Goal: Transaction & Acquisition: Purchase product/service

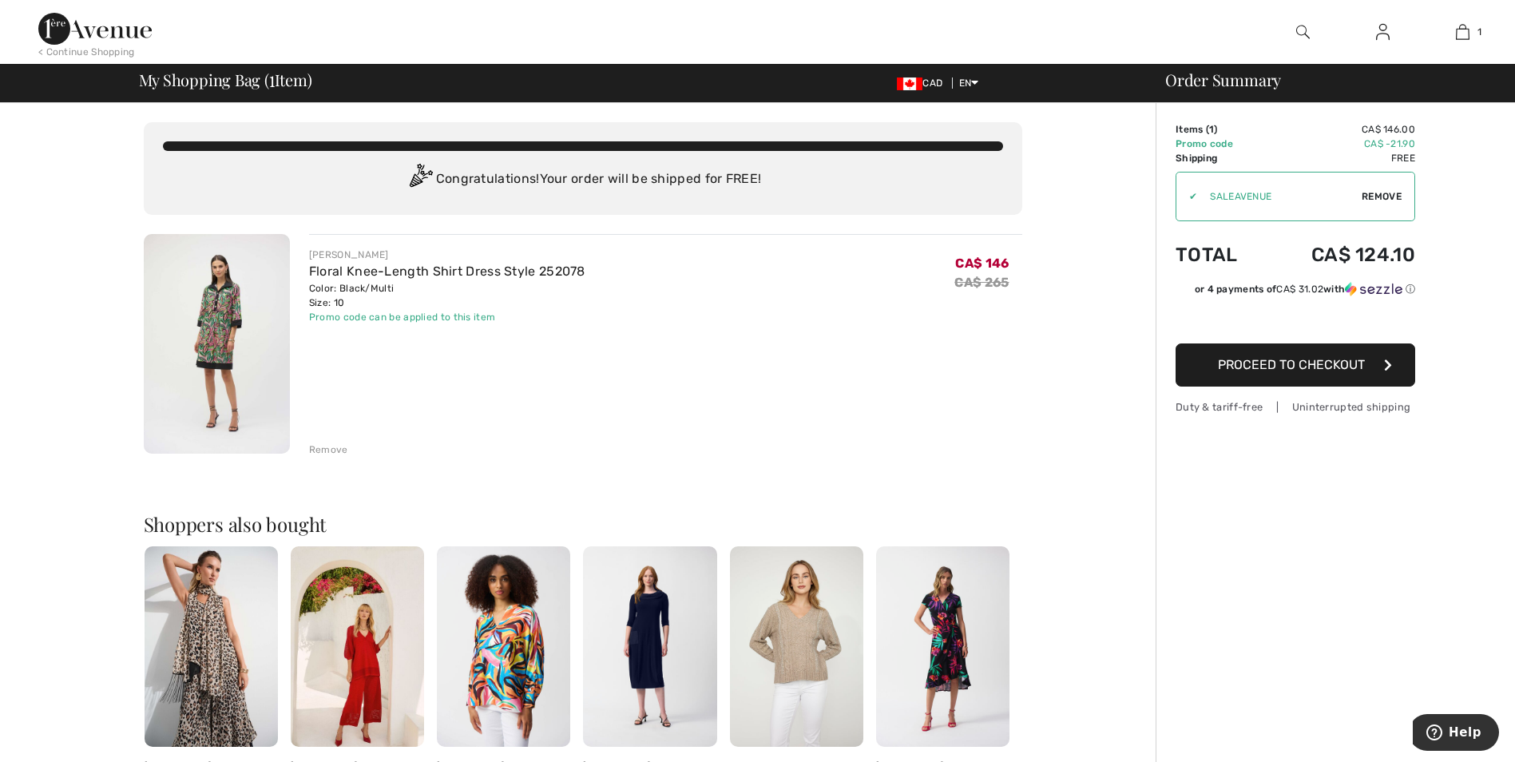
click at [1282, 363] on span "Proceed to Checkout" at bounding box center [1291, 364] width 147 height 15
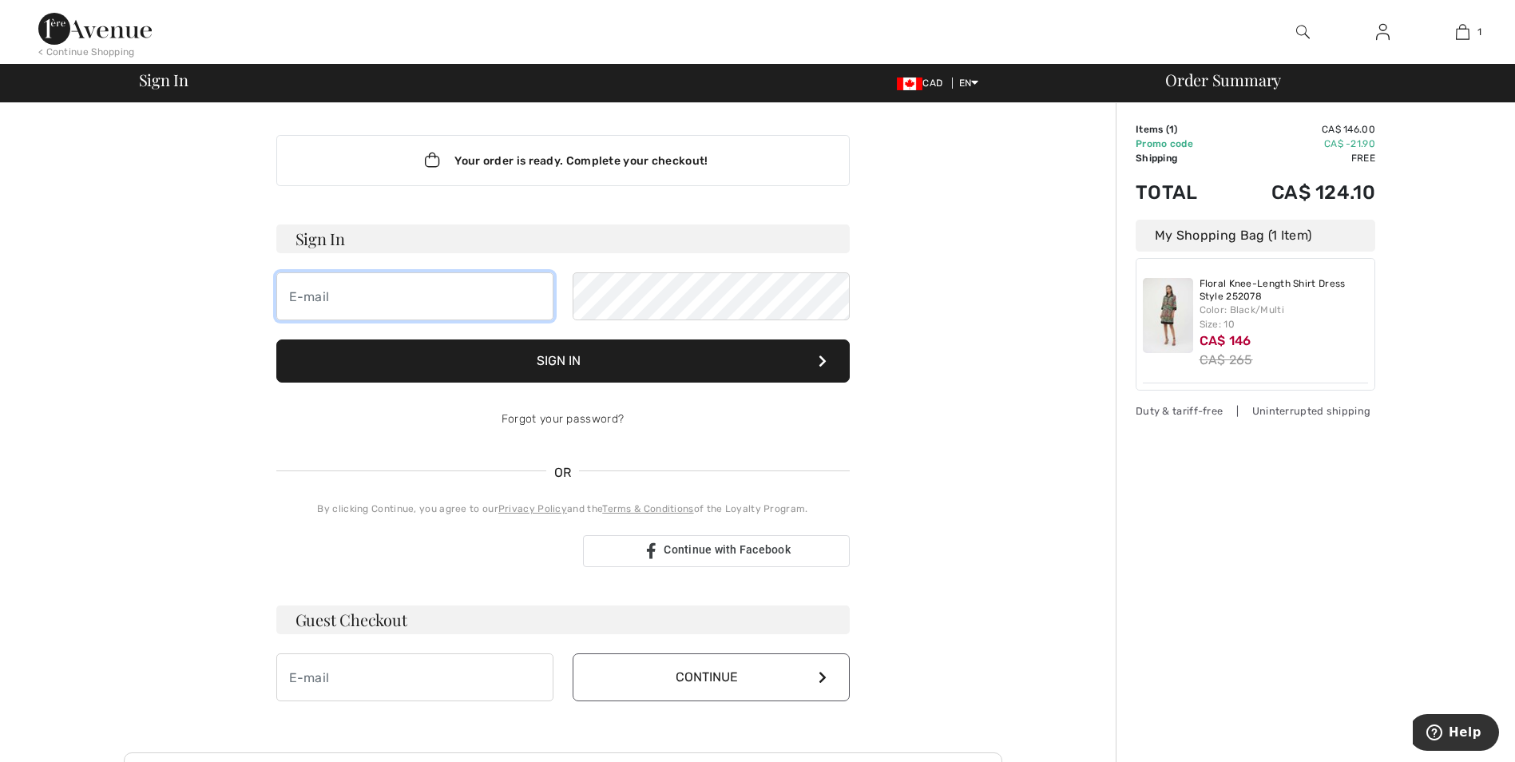
type input "[PERSON_NAME][EMAIL_ADDRESS][PERSON_NAME][DOMAIN_NAME]"
click at [565, 359] on button "Sign In" at bounding box center [562, 360] width 573 height 43
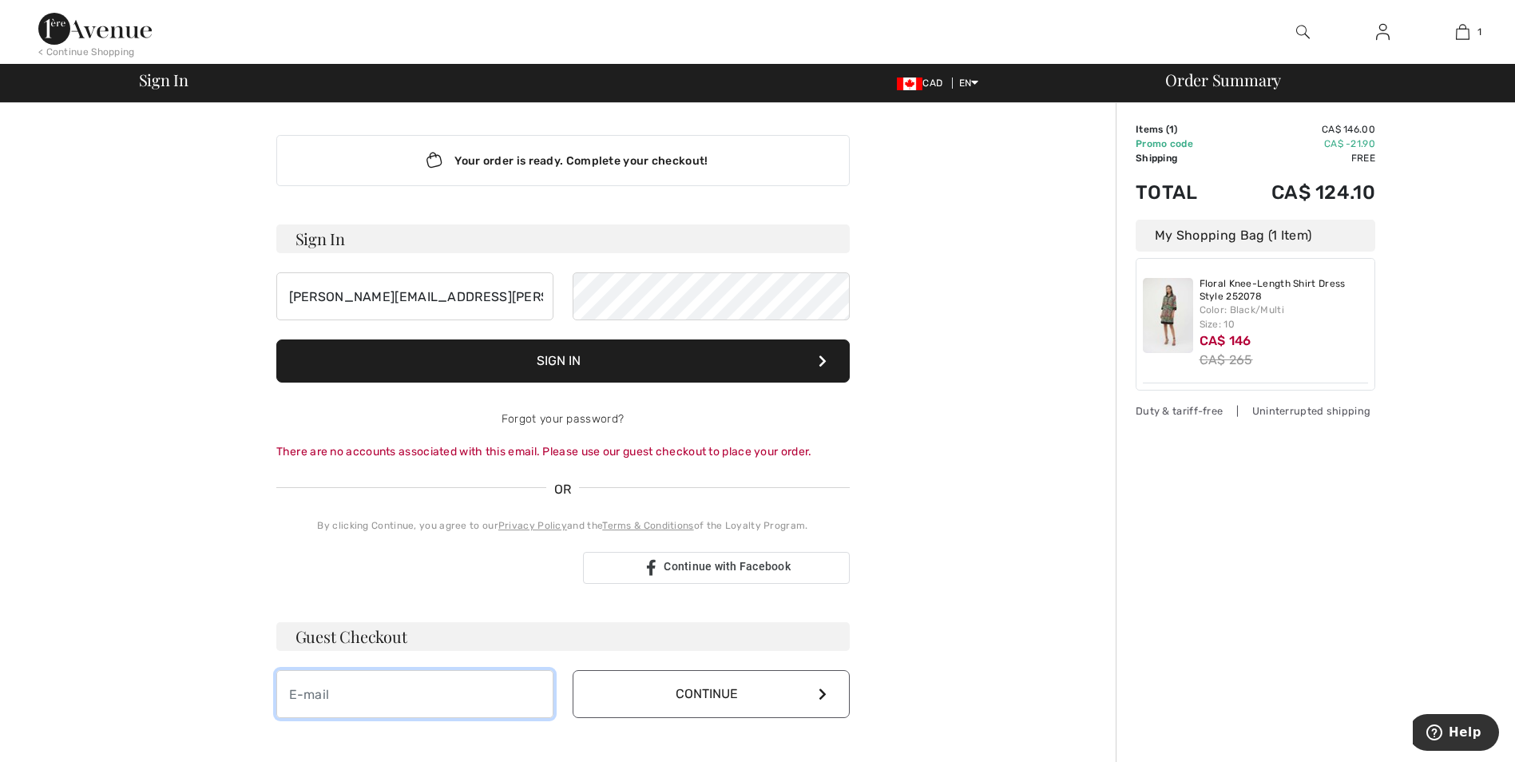
click at [382, 691] on input "email" at bounding box center [414, 694] width 277 height 48
type input "fiona.oswald@icloud.com"
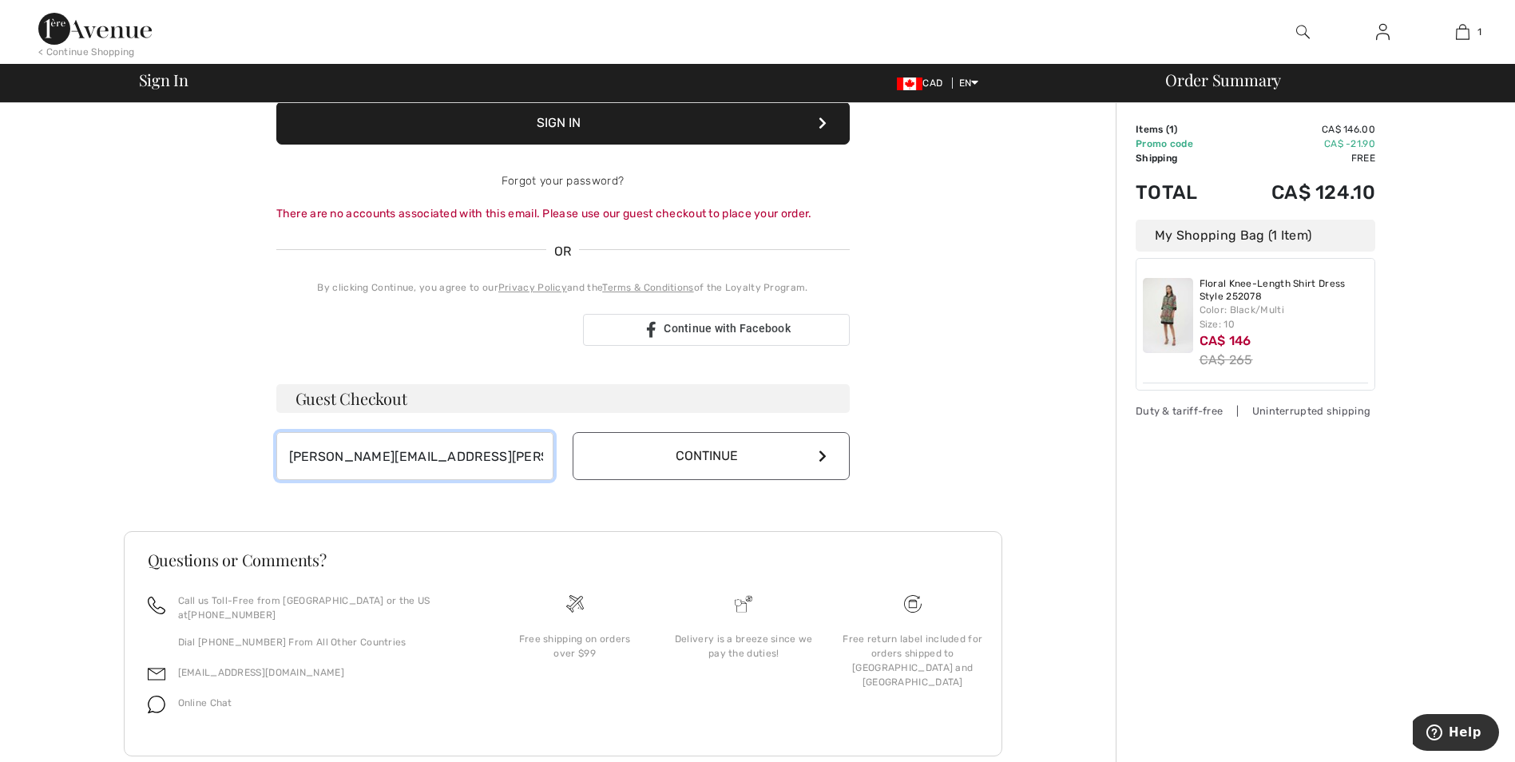
scroll to position [240, 0]
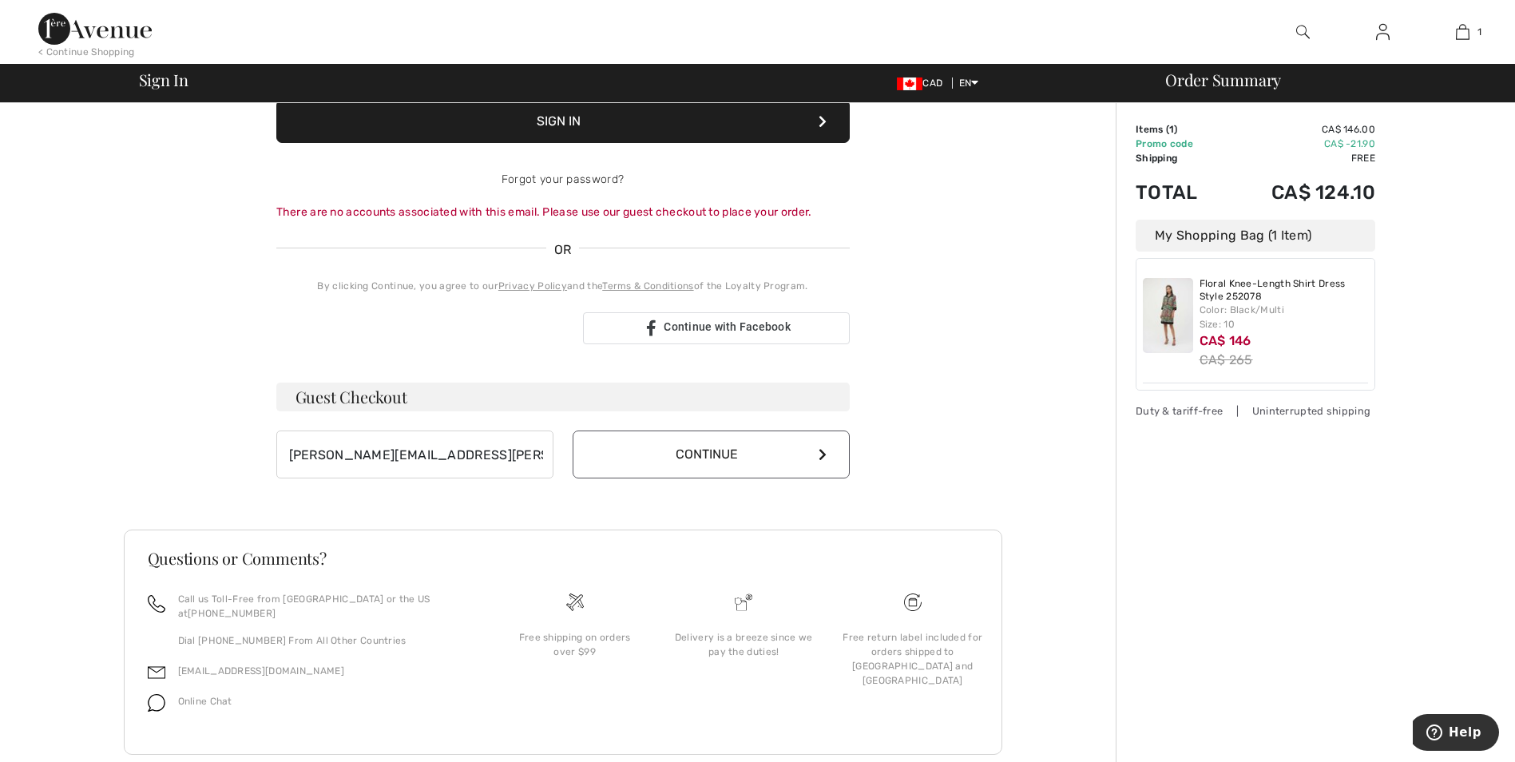
click at [680, 451] on button "Continue" at bounding box center [711, 454] width 277 height 48
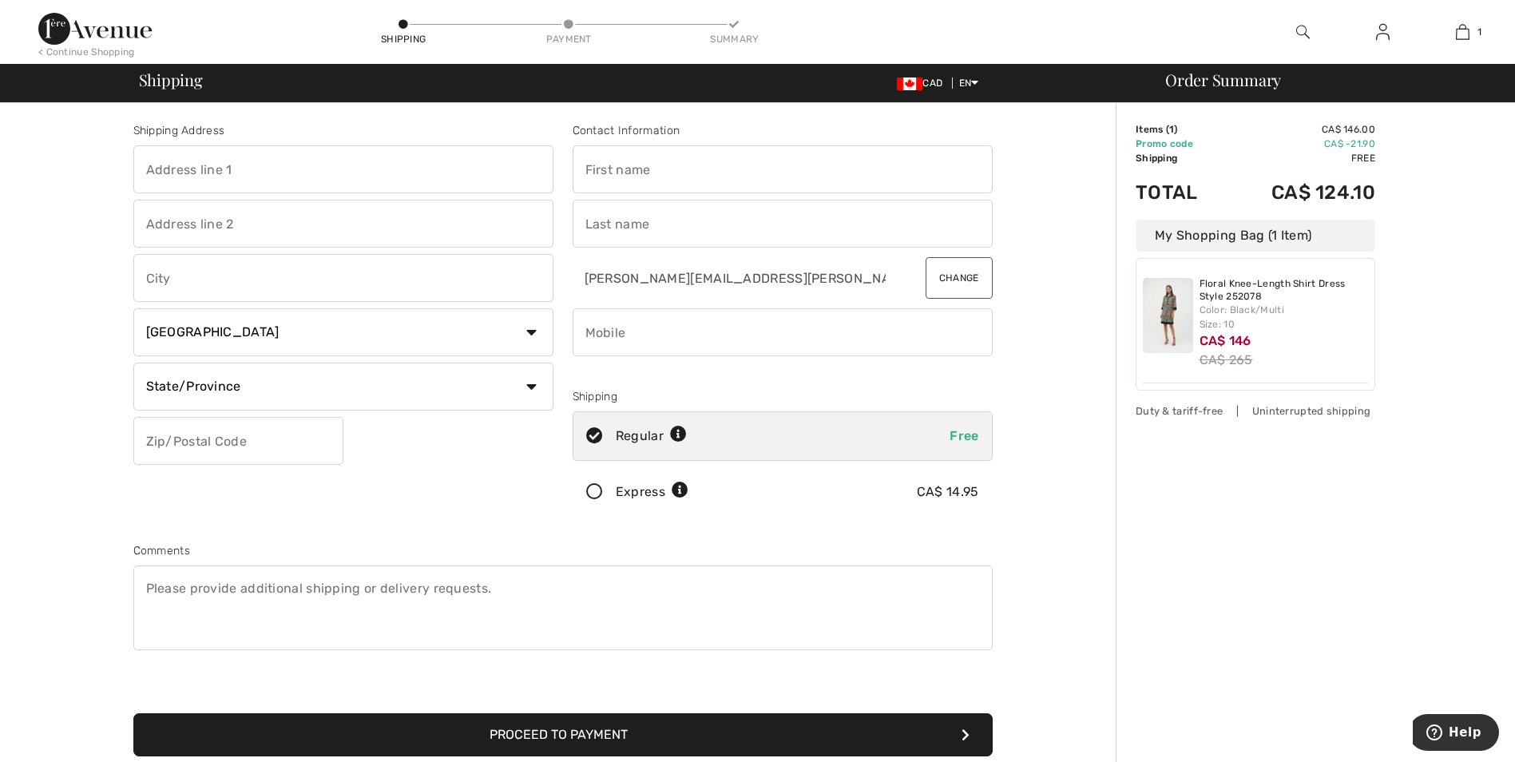
click at [230, 180] on input "text" at bounding box center [343, 169] width 420 height 48
type input "1730 Golfview Dr"
type input "Lasalle"
select select "ON"
type input "N9J1Y9"
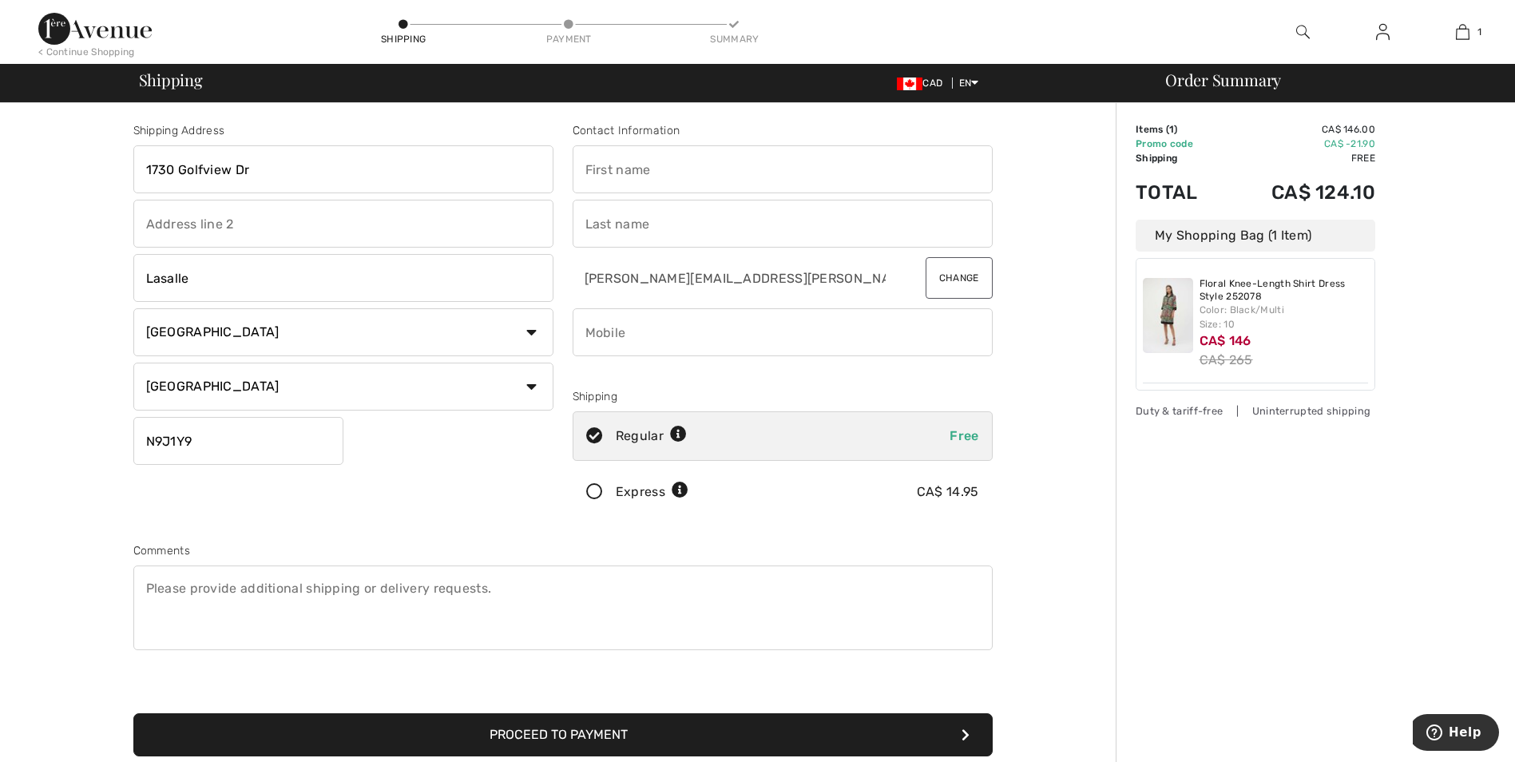
type input "FIONA"
type input "OSWALD"
type input "5192584400"
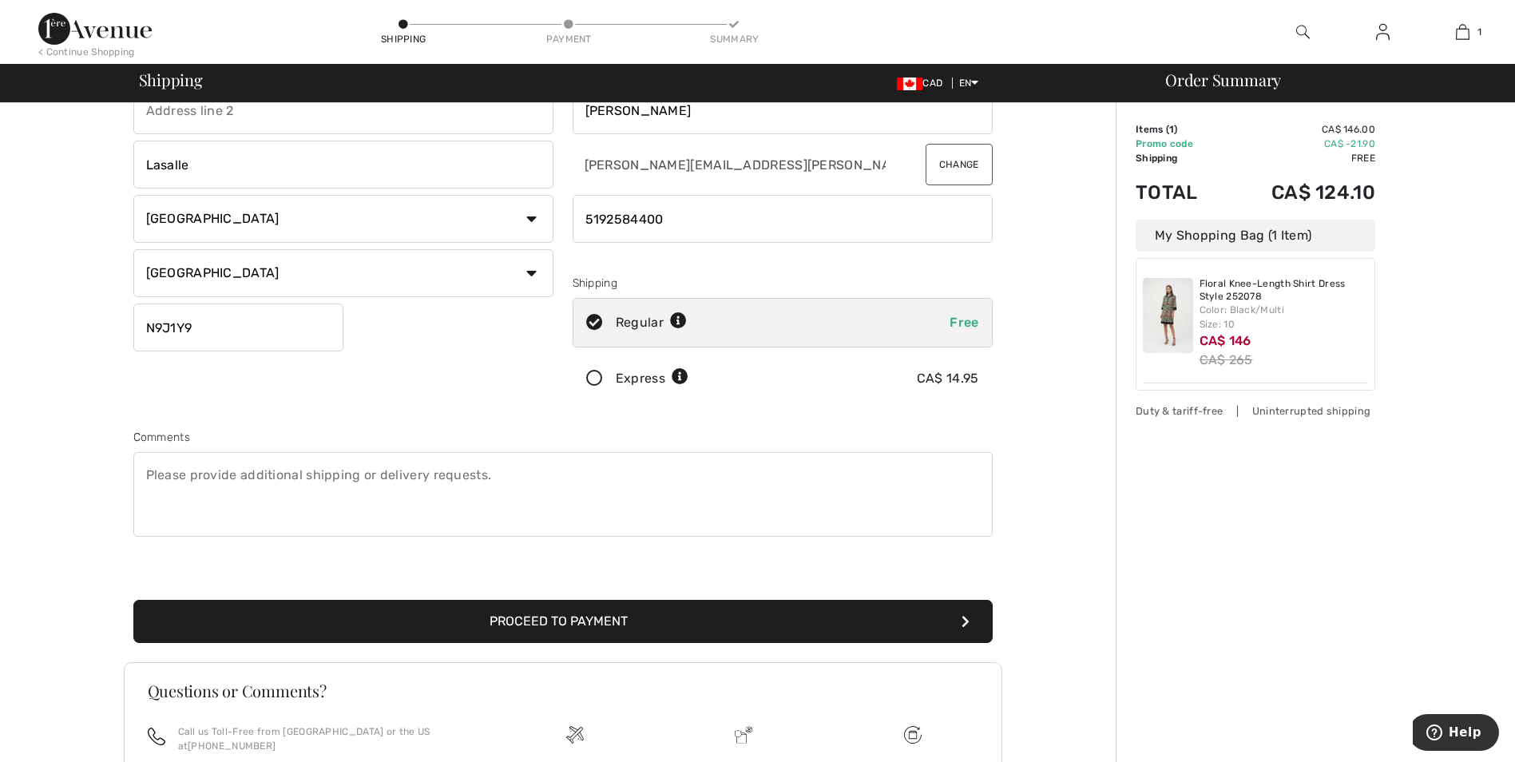
scroll to position [105, 0]
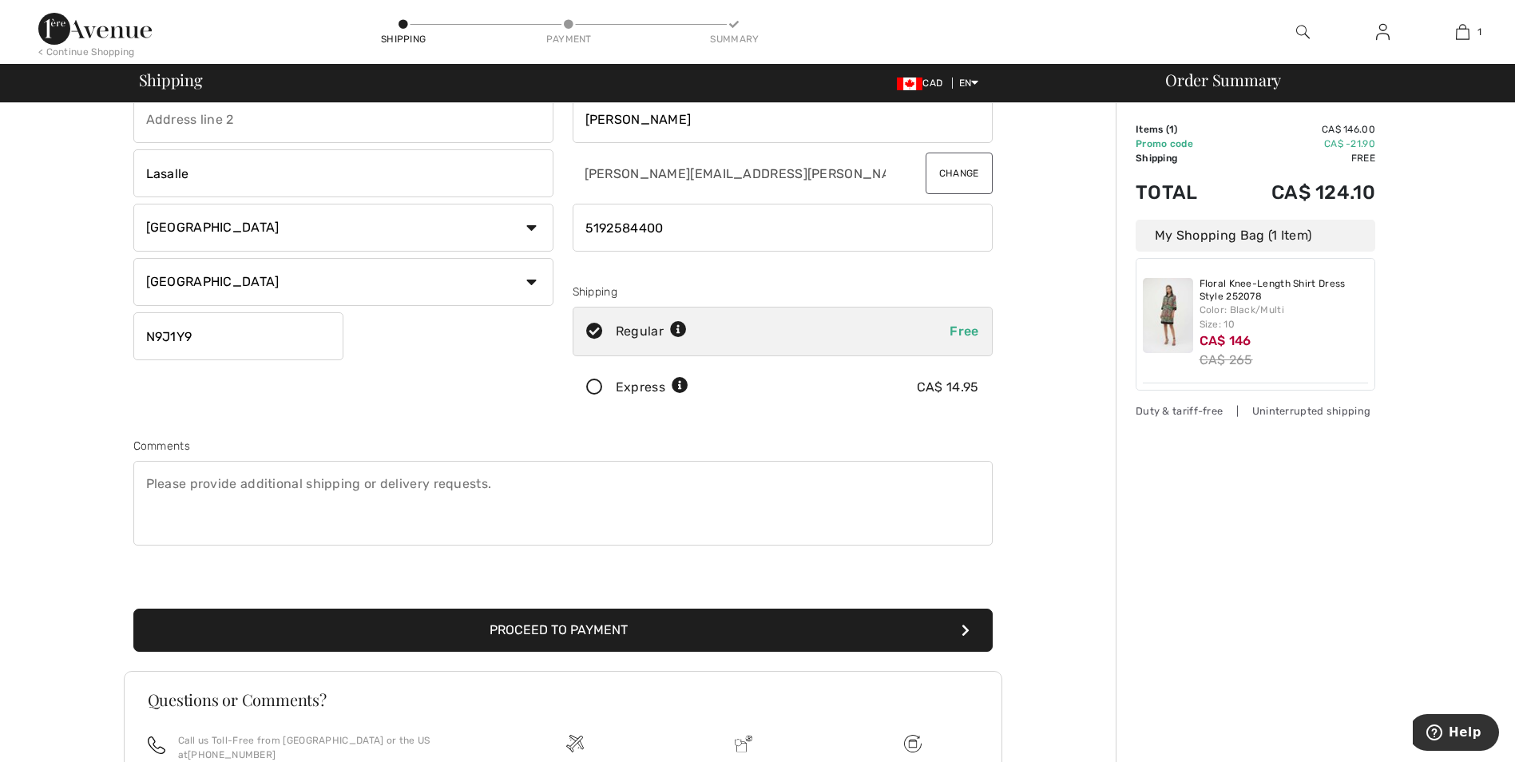
click at [539, 623] on button "Proceed to Payment" at bounding box center [562, 629] width 859 height 43
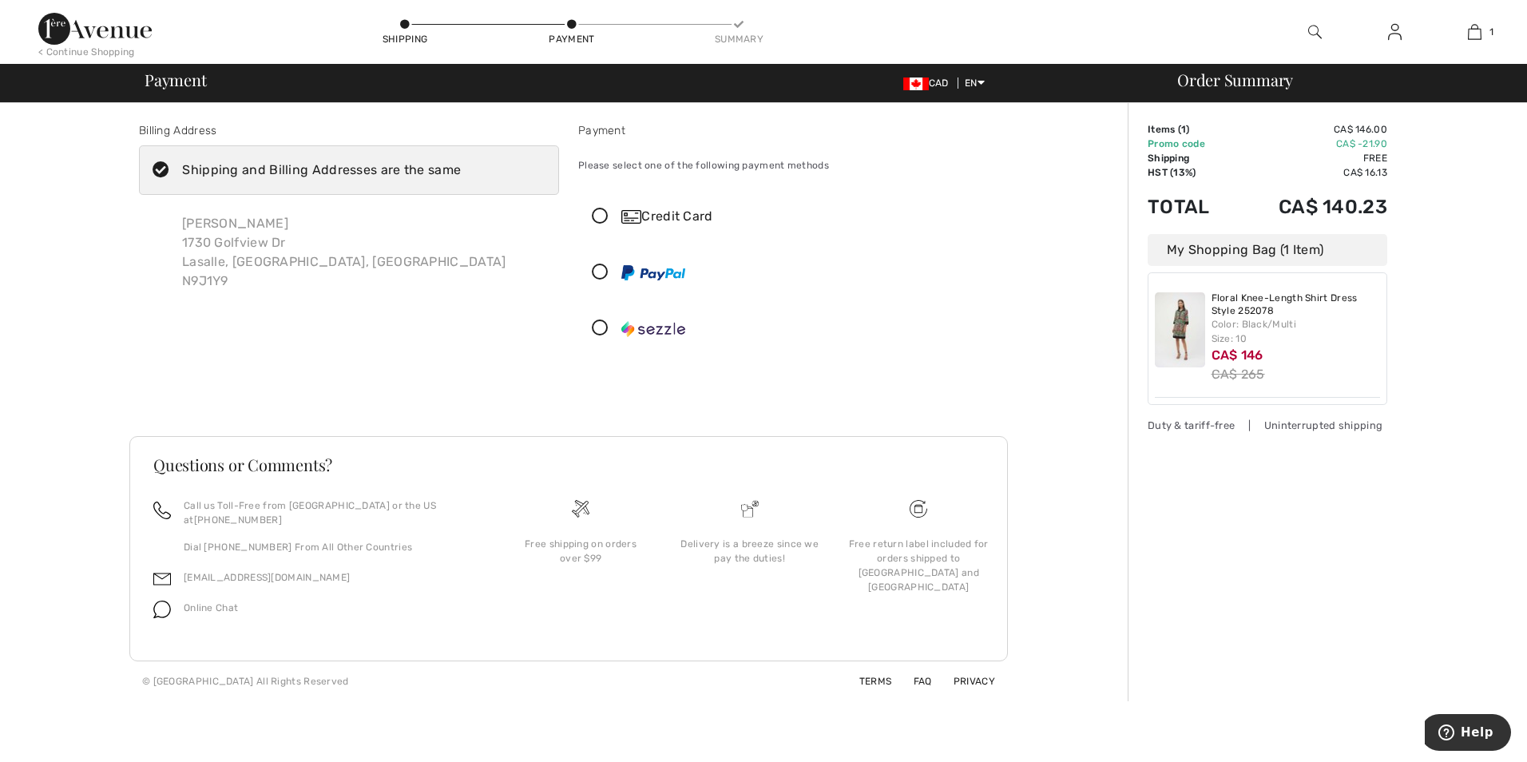
click at [597, 217] on icon at bounding box center [600, 216] width 42 height 17
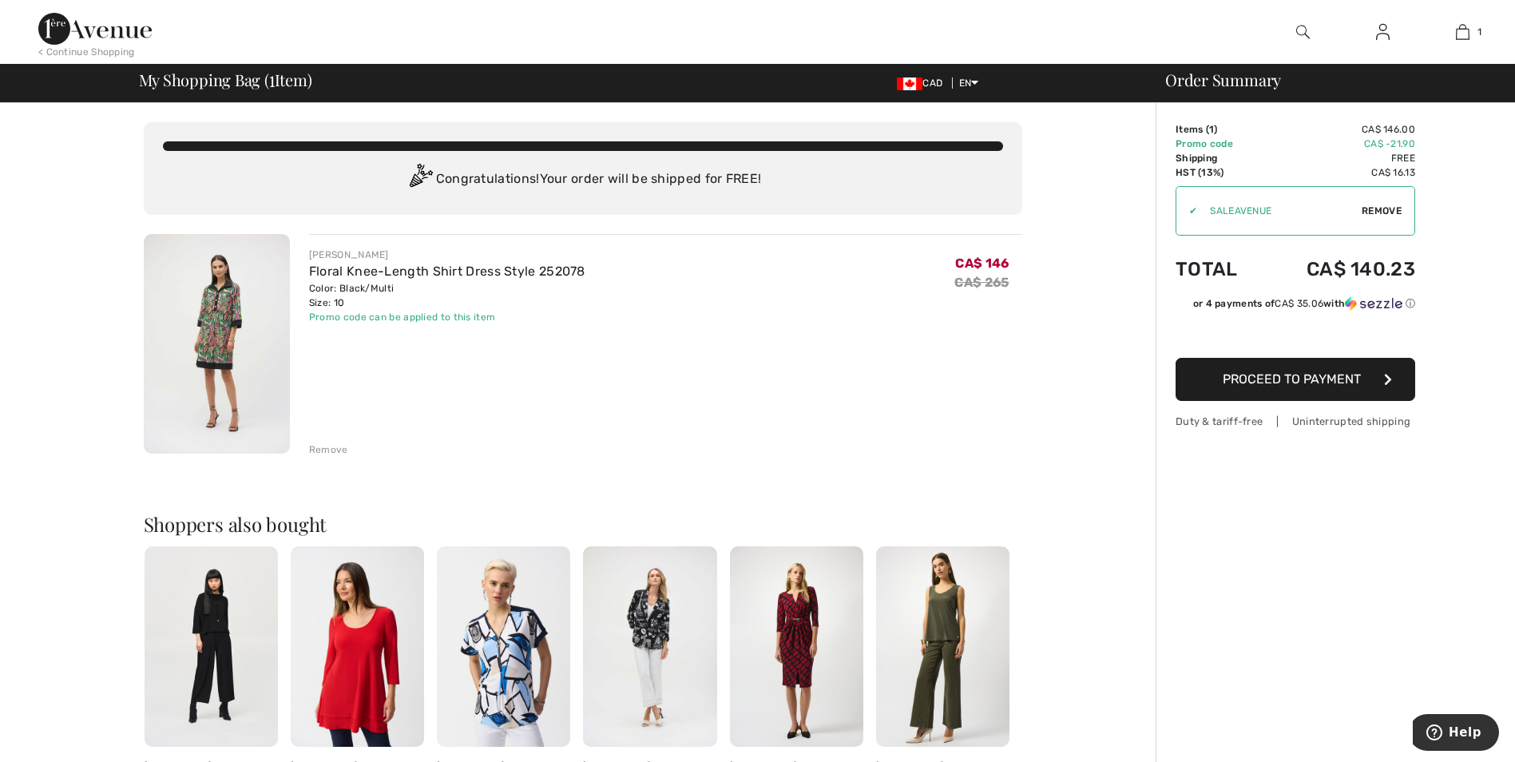
click at [207, 338] on img at bounding box center [217, 344] width 146 height 220
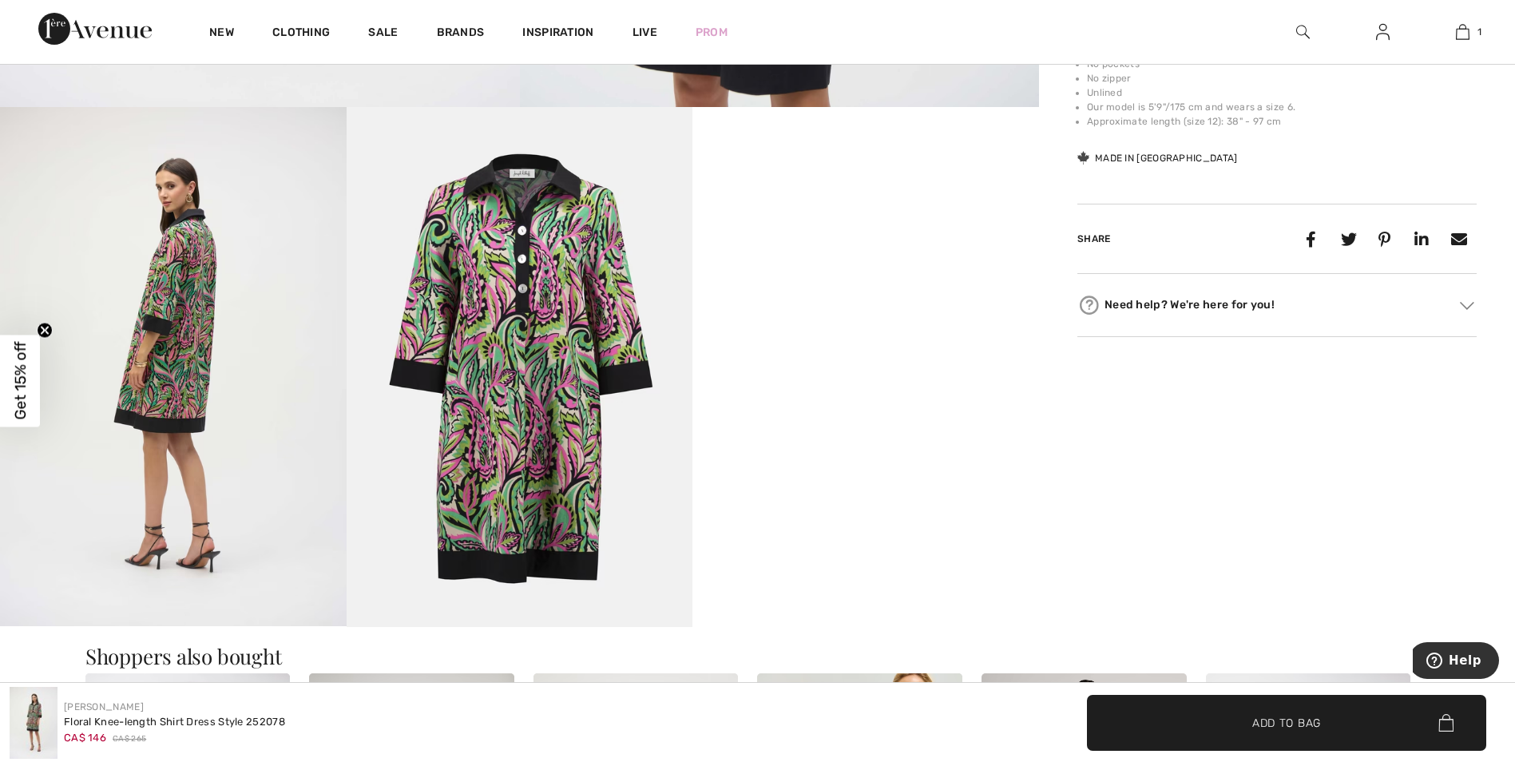
scroll to position [878, 0]
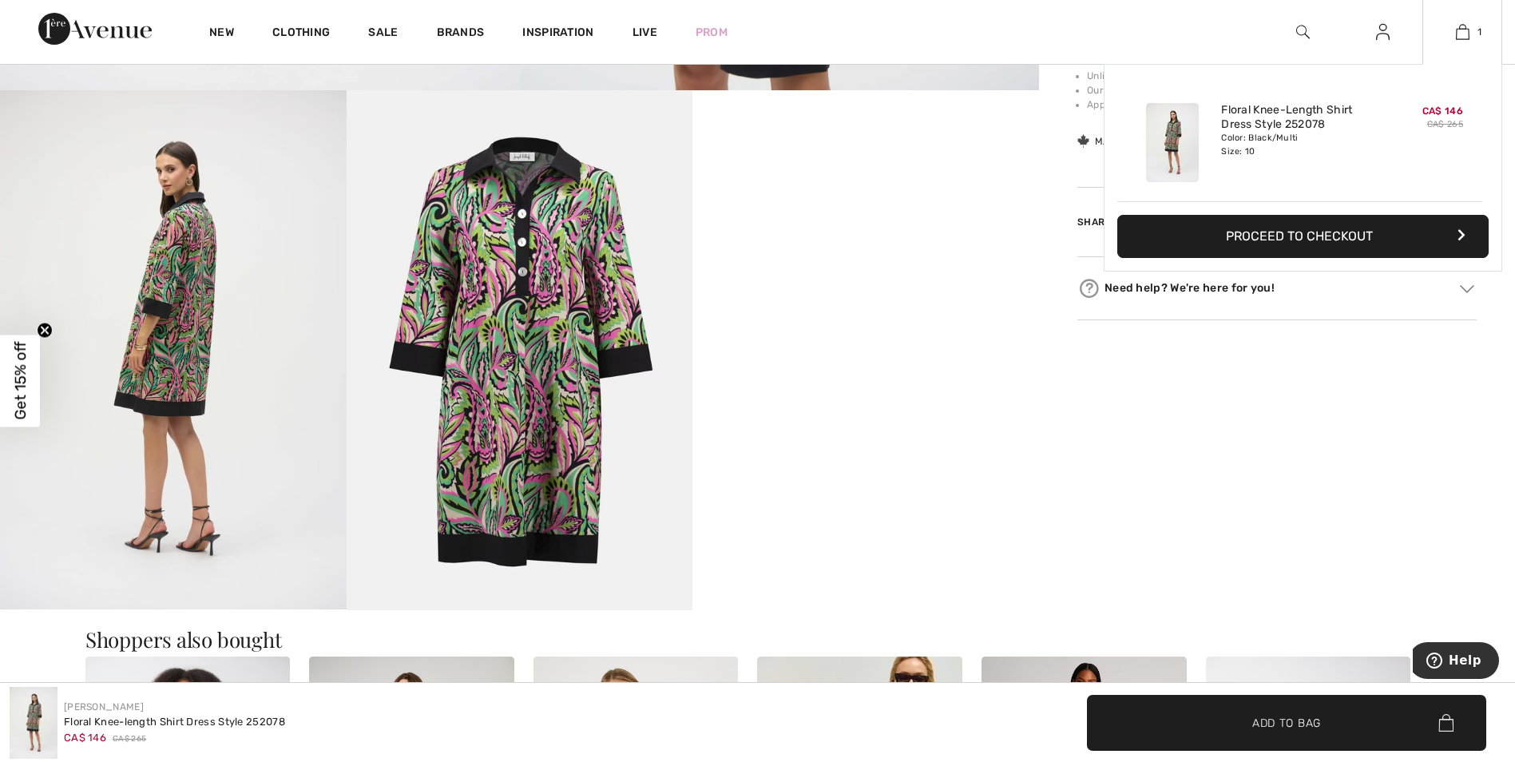
click at [1295, 234] on button "Proceed to Checkout" at bounding box center [1302, 236] width 371 height 43
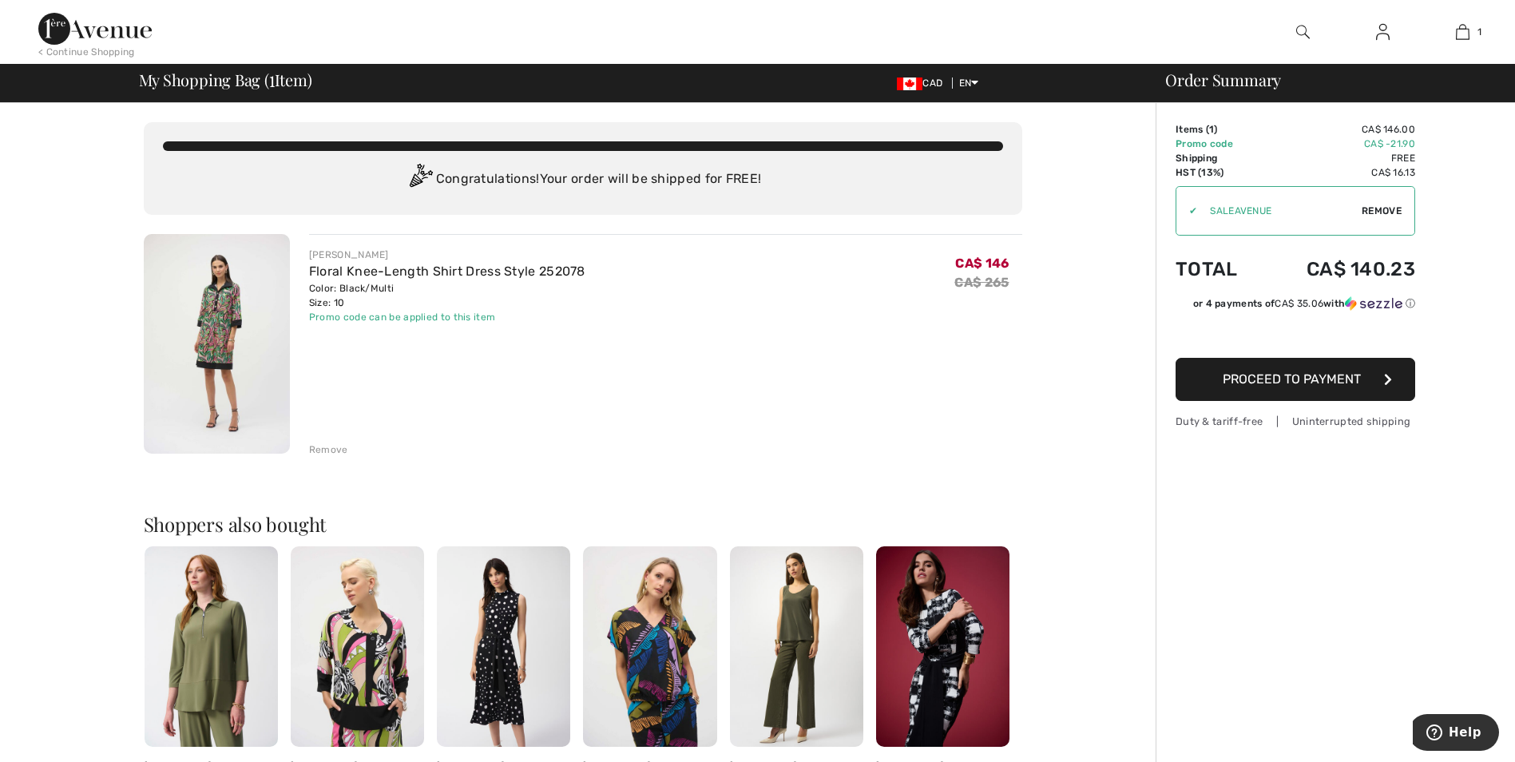
click at [1286, 374] on span "Proceed to Payment" at bounding box center [1291, 378] width 138 height 15
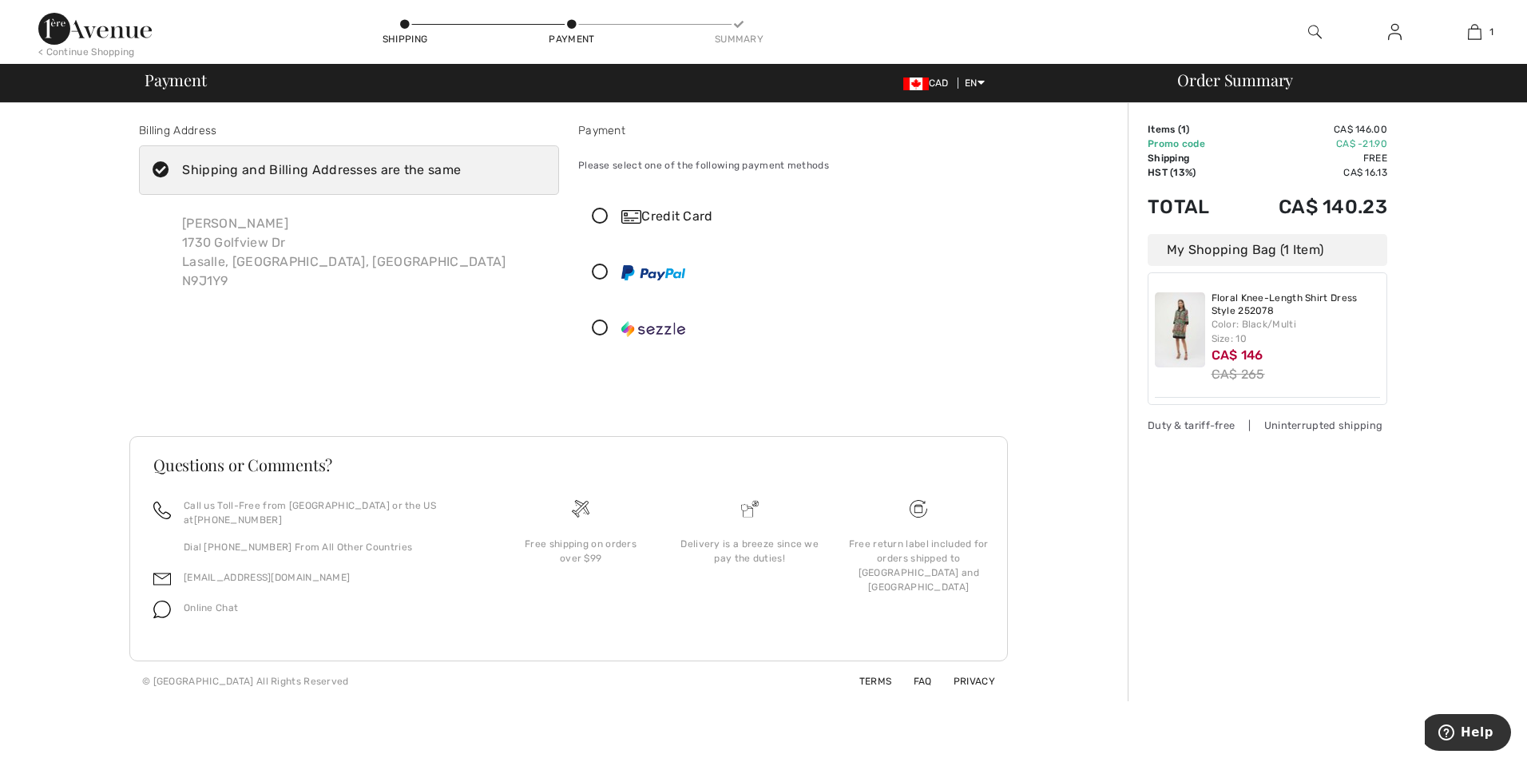
click at [601, 220] on icon at bounding box center [600, 216] width 42 height 17
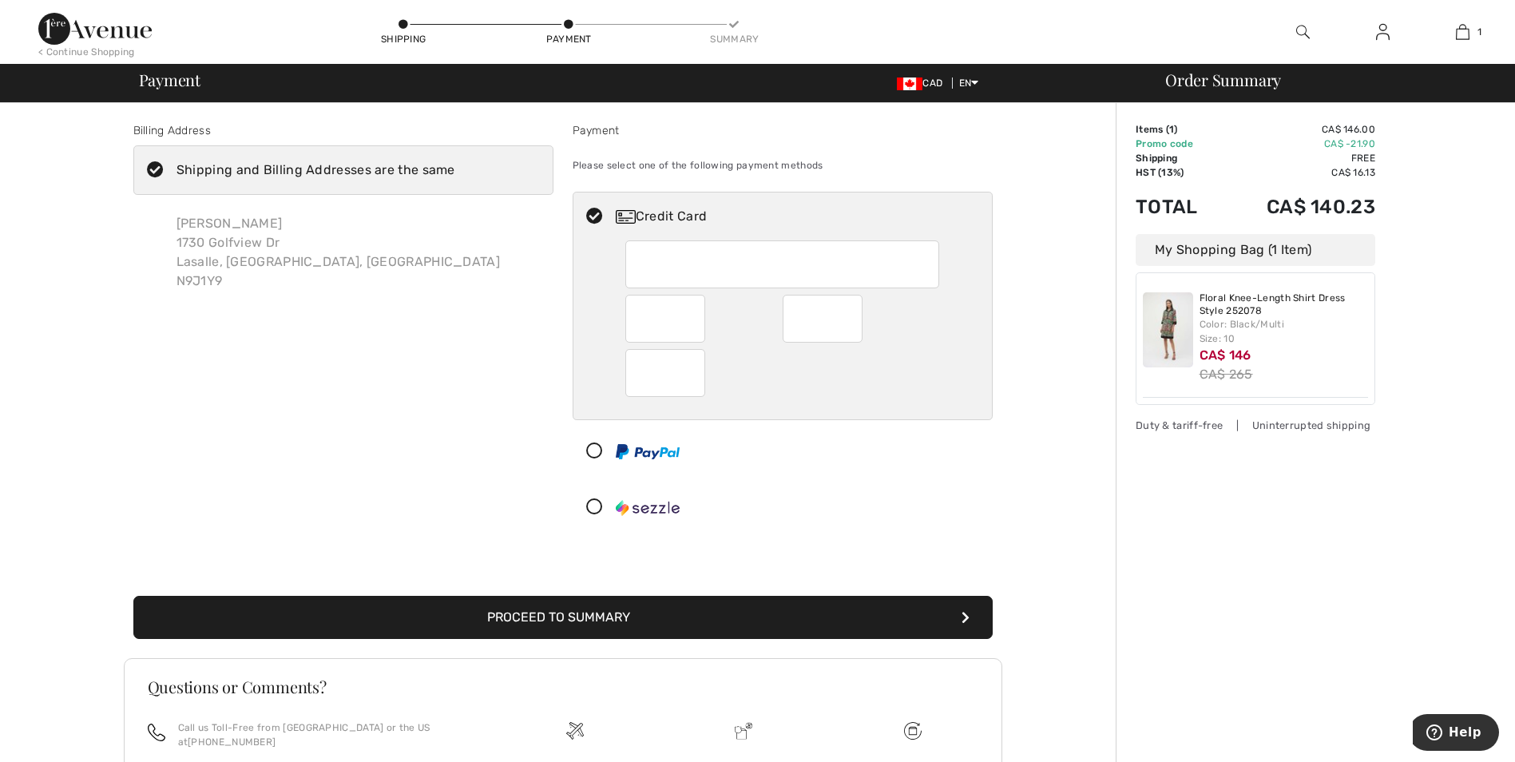
click at [567, 613] on button "Proceed to Summary" at bounding box center [562, 617] width 859 height 43
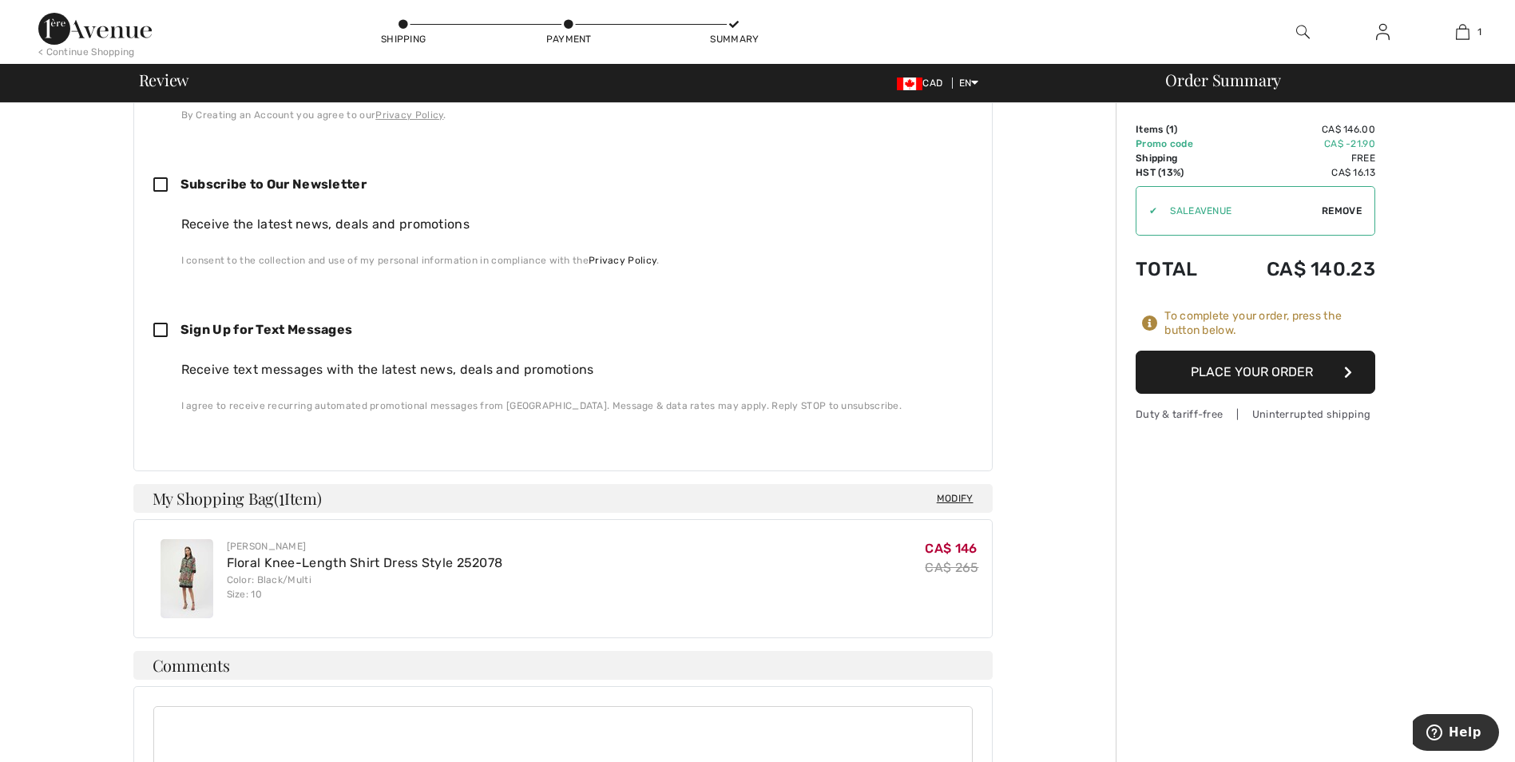
scroll to position [652, 0]
click at [1257, 369] on button "Place Your Order" at bounding box center [1255, 372] width 240 height 43
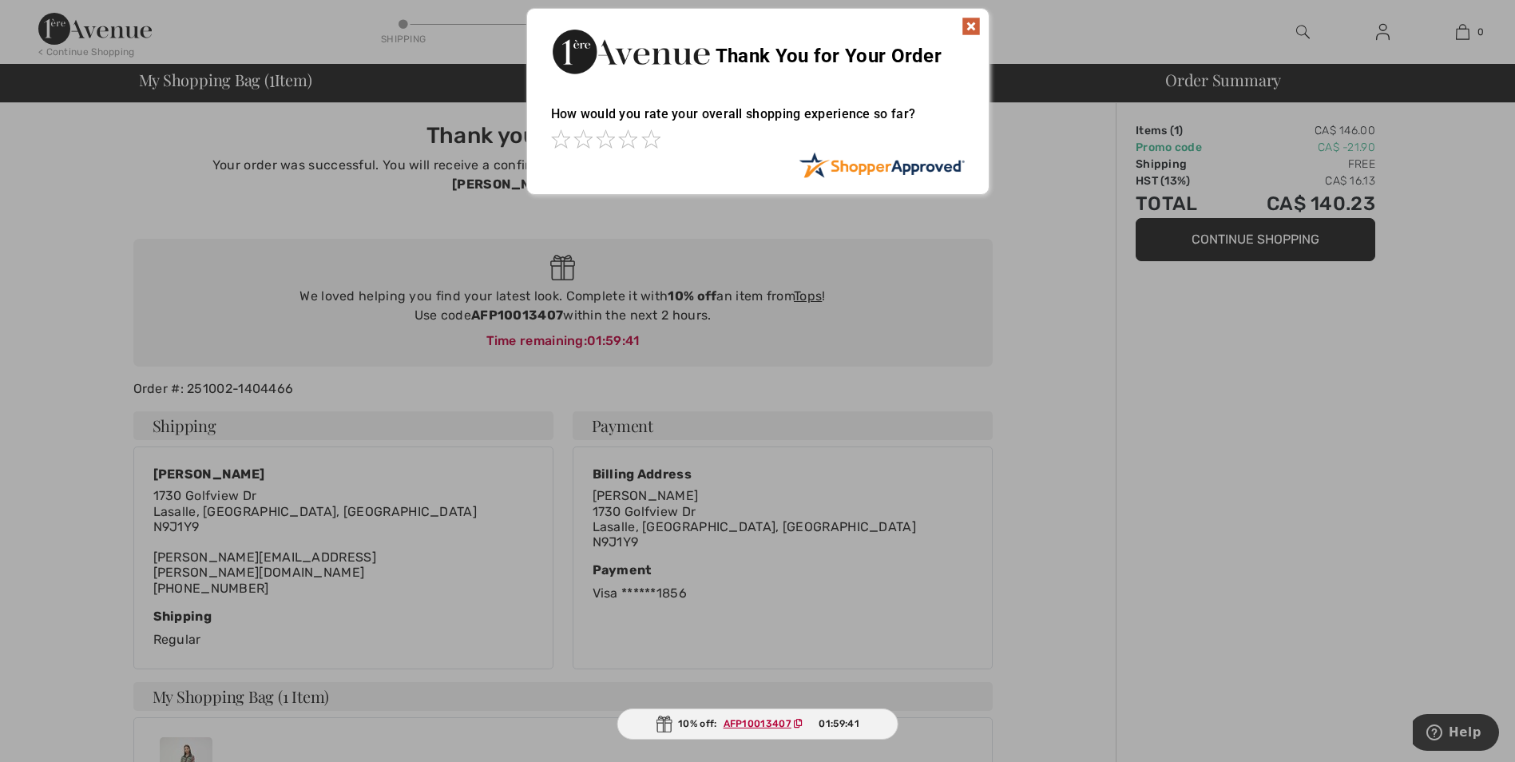
click at [965, 22] on img at bounding box center [970, 26] width 19 height 19
